Goal: Task Accomplishment & Management: Complete application form

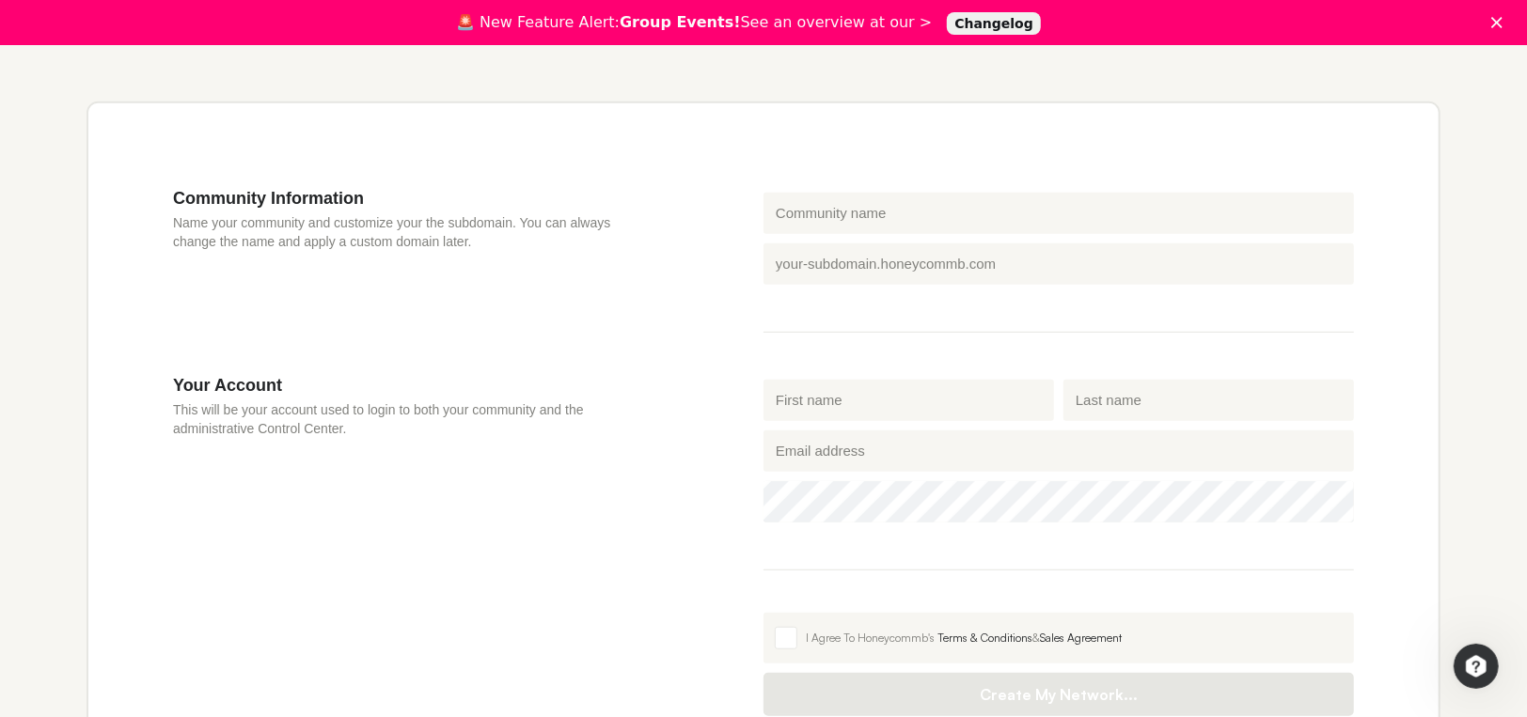
scroll to position [528, 0]
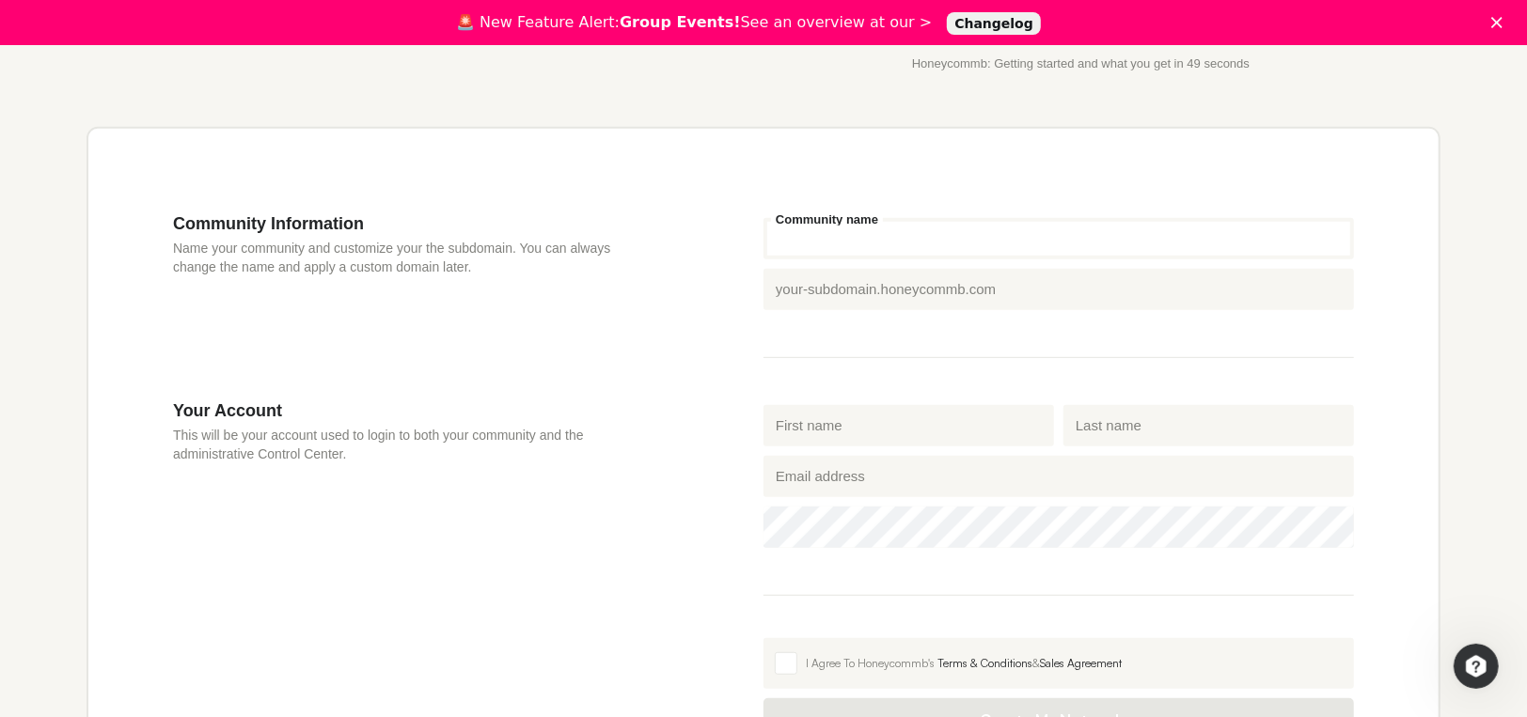
click at [784, 232] on input "Community name" at bounding box center [1059, 238] width 591 height 41
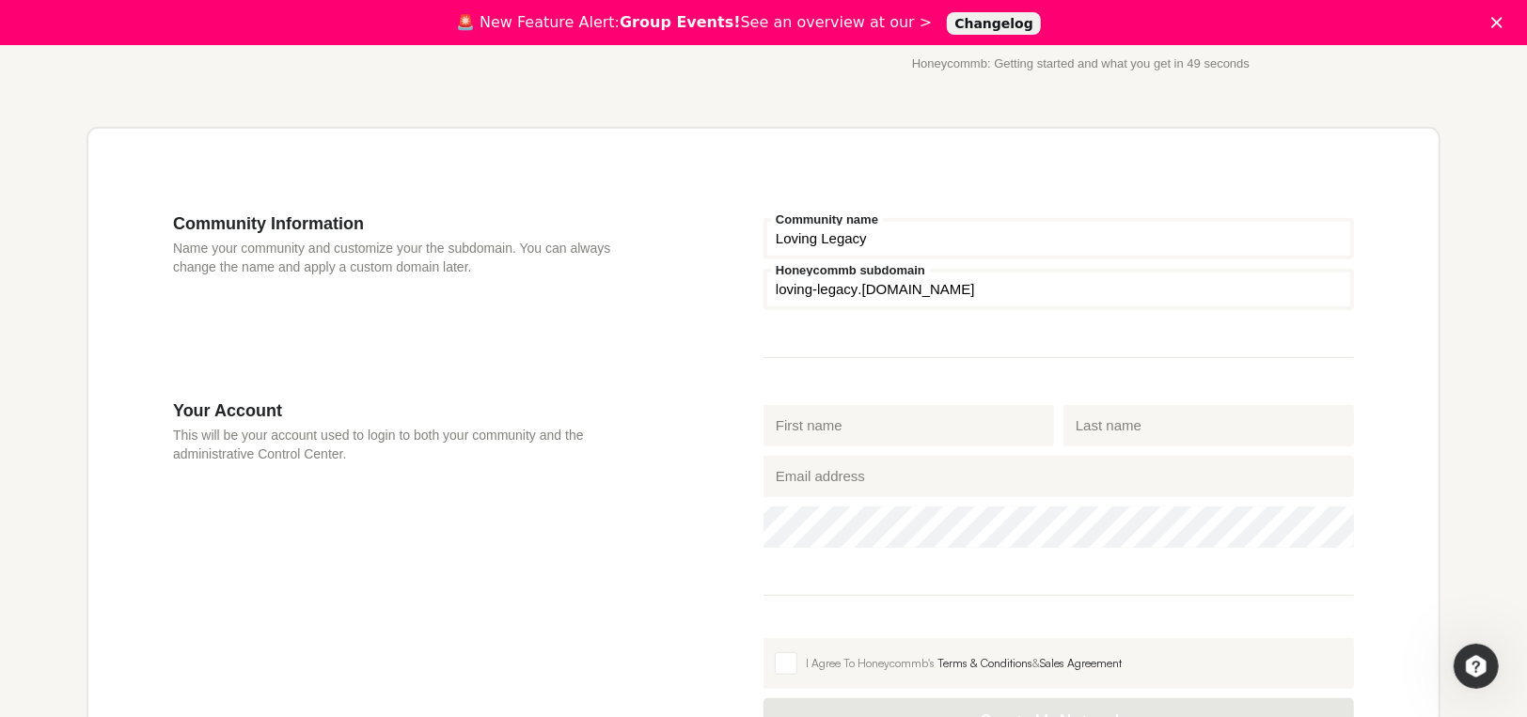
type input "Loving Legacy"
click at [712, 235] on div "Community Information Name your community and customize your the subdomain. You…" at bounding box center [468, 306] width 591 height 187
click at [798, 420] on input "First name" at bounding box center [909, 425] width 291 height 41
type input "[PERSON_NAME]"
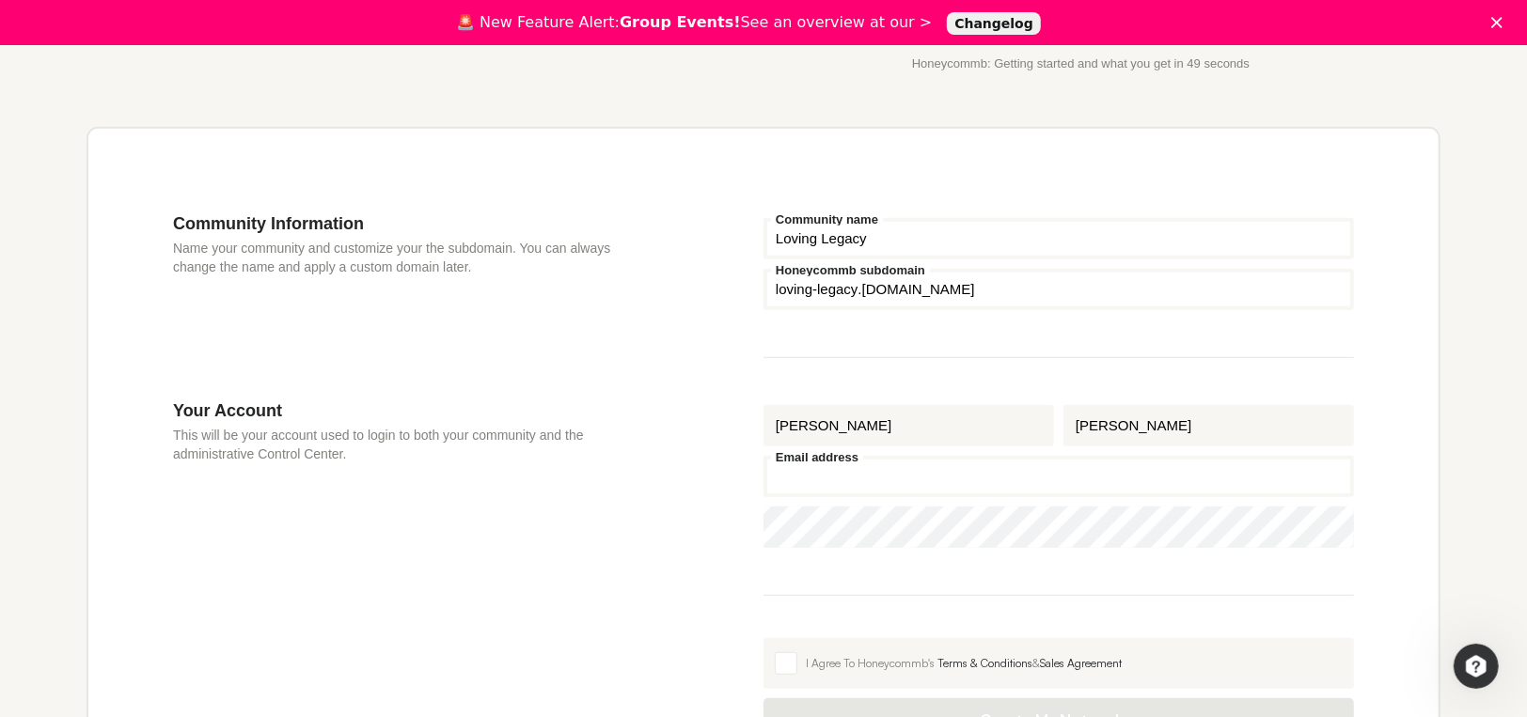
type input "[PERSON_NAME][EMAIL_ADDRESS][DOMAIN_NAME]"
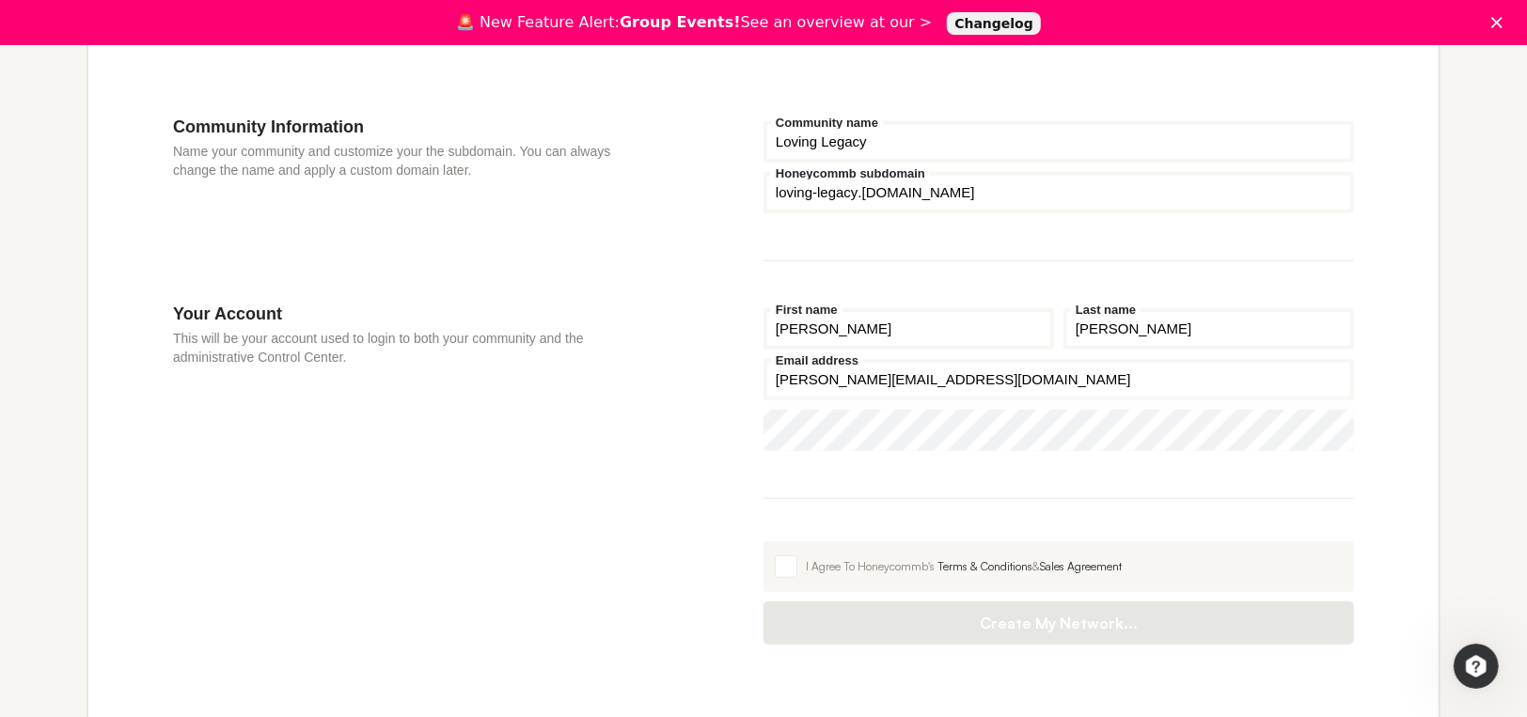
scroll to position [654, 0]
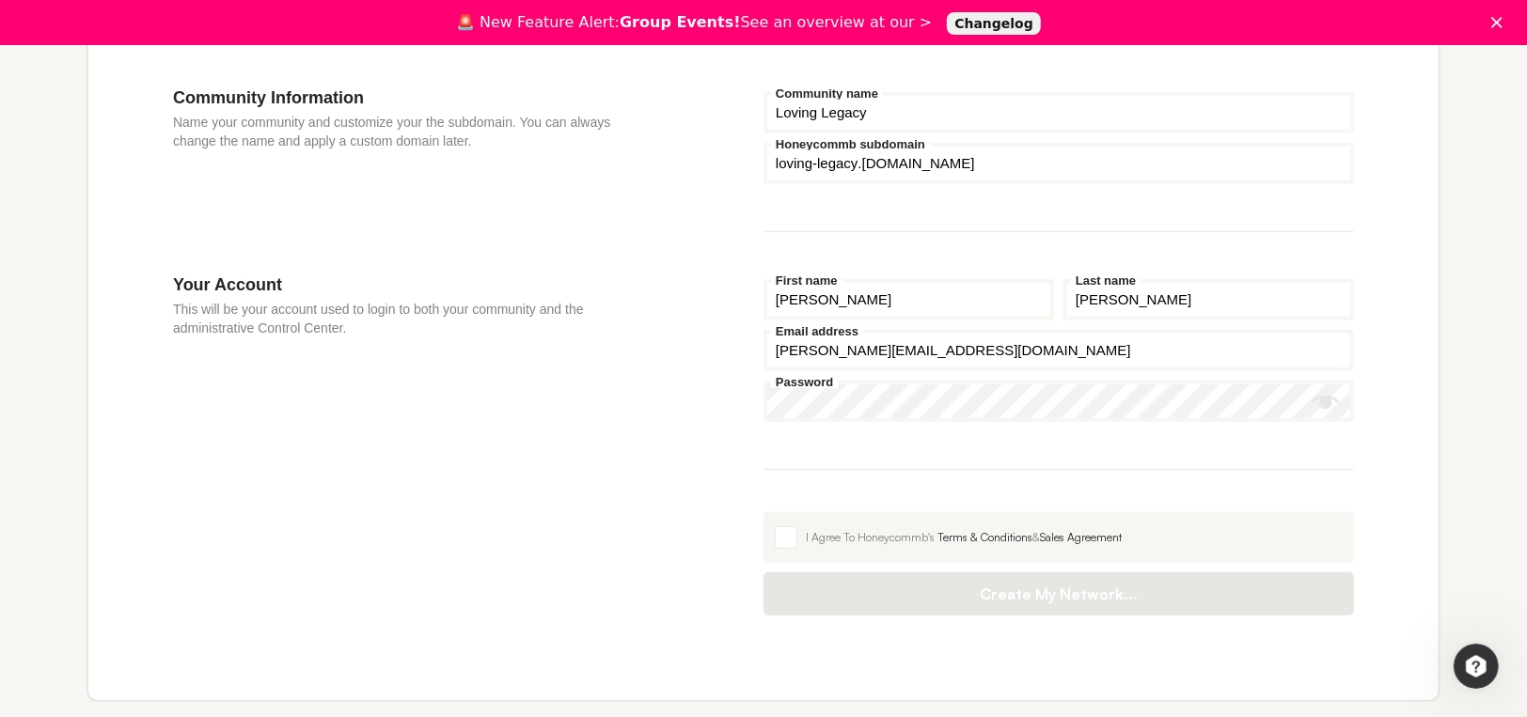
click at [1327, 404] on icon "Show password" at bounding box center [1326, 402] width 28 height 13
click at [785, 533] on span at bounding box center [786, 538] width 23 height 23
click at [764, 512] on input "I Agree To Honeycommb's Terms & Conditions & Sales Agreement" at bounding box center [764, 512] width 0 height 0
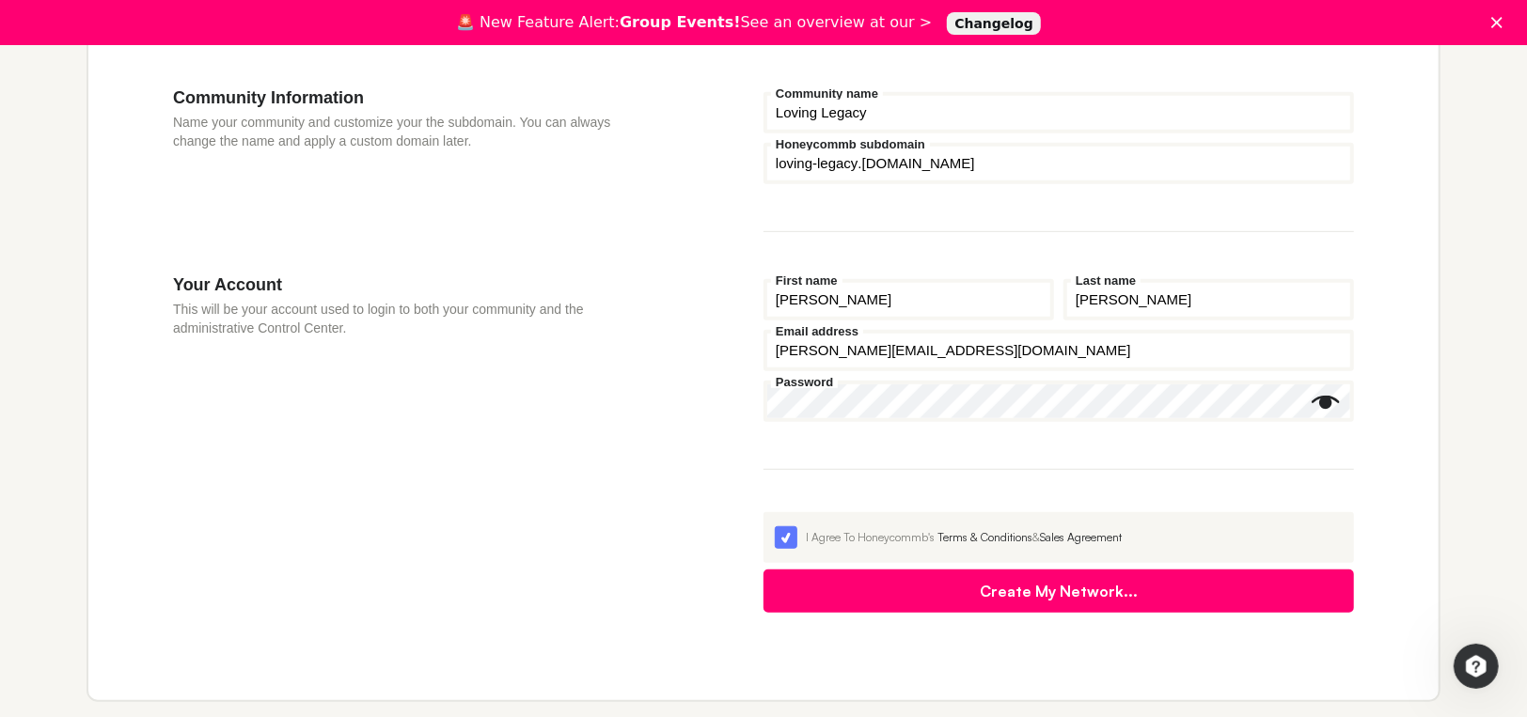
click at [1056, 593] on button "Create My Network..." at bounding box center [1059, 591] width 591 height 43
